Goal: Information Seeking & Learning: Find specific page/section

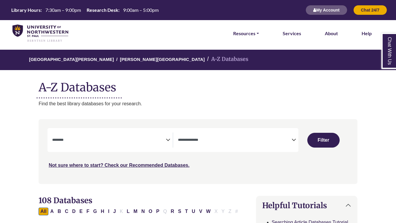
select select "Database Subject Filter"
select select "Database Types Filter"
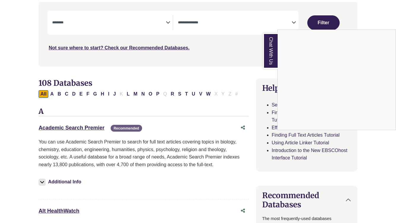
scroll to position [136, 0]
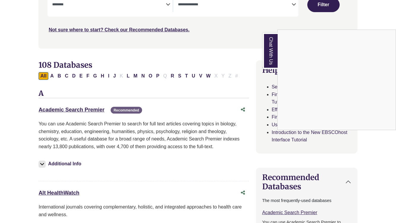
click at [142, 5] on div "Chat With Us" at bounding box center [198, 111] width 396 height 223
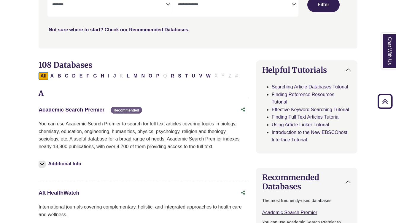
click at [166, 9] on div "**********" at bounding box center [112, 4] width 120 height 15
click at [166, 3] on icon "Search filters" at bounding box center [168, 3] width 4 height 9
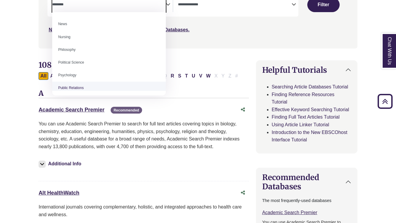
scroll to position [133, 0]
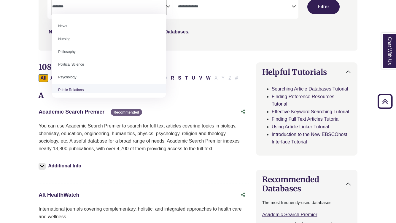
click at [84, 114] on div "Academic Search Premier This link opens in a new window Recommended" at bounding box center [138, 112] width 198 height 9
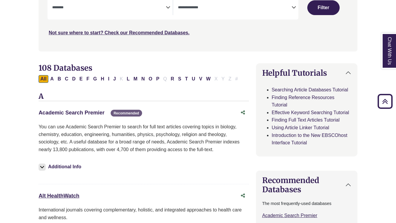
click at [85, 110] on link "Academic Search Premier This link opens in a new window" at bounding box center [72, 113] width 66 height 6
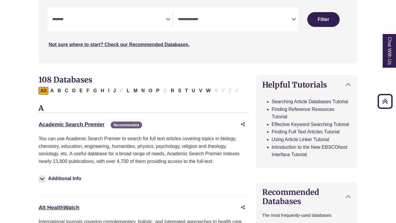
click at [153, 20] on textarea "Search" at bounding box center [109, 19] width 114 height 5
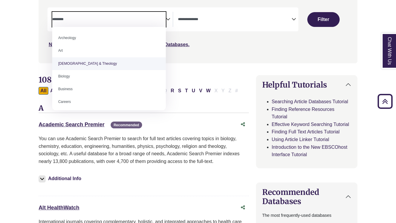
select select "*****"
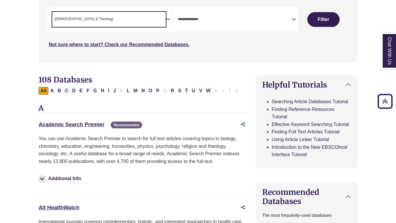
scroll to position [12, 0]
click at [329, 20] on button "Filter" at bounding box center [323, 19] width 32 height 15
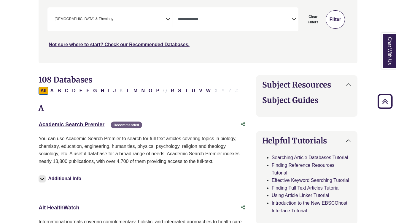
select select "Database Types Filter"
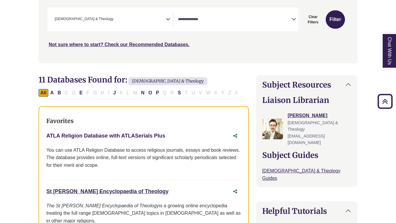
click at [147, 134] on link "ATLA Religion Database with ATLASerials Plus This link opens in a new window" at bounding box center [105, 136] width 119 height 6
